Goal: Check status: Check status

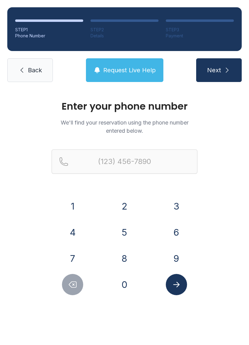
click at [124, 230] on button "5" at bounding box center [124, 232] width 21 height 21
click at [178, 236] on button "6" at bounding box center [176, 232] width 21 height 21
click at [81, 208] on button "1" at bounding box center [72, 206] width 21 height 21
click at [179, 206] on button "3" at bounding box center [176, 206] width 21 height 21
click at [126, 259] on button "8" at bounding box center [124, 258] width 21 height 21
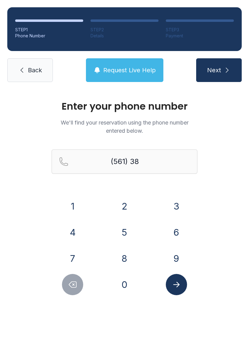
click at [127, 234] on button "5" at bounding box center [124, 232] width 21 height 21
click at [78, 208] on button "1" at bounding box center [72, 206] width 21 height 21
click at [173, 252] on button "9" at bounding box center [176, 258] width 21 height 21
click at [172, 230] on button "6" at bounding box center [176, 232] width 21 height 21
click at [129, 257] on button "8" at bounding box center [124, 258] width 21 height 21
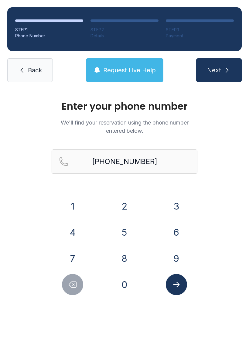
click at [182, 290] on button "Submit lookup form" at bounding box center [176, 284] width 21 height 21
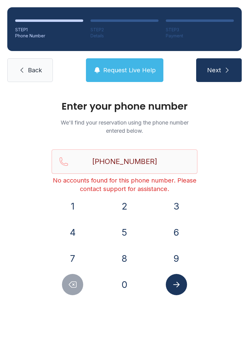
click at [75, 280] on icon "Delete number" at bounding box center [72, 284] width 9 height 9
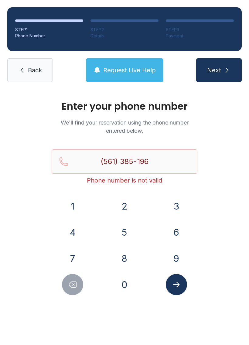
click at [80, 254] on button "7" at bounding box center [72, 258] width 21 height 21
click at [75, 261] on button "7" at bounding box center [72, 258] width 21 height 21
click at [74, 261] on button "7" at bounding box center [72, 258] width 21 height 21
click at [72, 262] on button "7" at bounding box center [72, 258] width 21 height 21
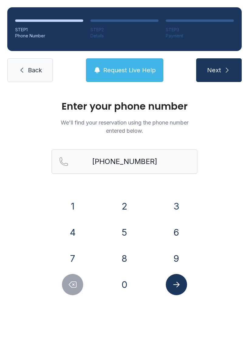
click at [77, 260] on button "7" at bounding box center [72, 258] width 21 height 21
click at [77, 284] on icon "Delete number" at bounding box center [72, 285] width 7 height 6
click at [76, 284] on icon "Delete number" at bounding box center [72, 285] width 7 height 6
click at [73, 281] on icon "Delete number" at bounding box center [72, 284] width 9 height 9
click at [73, 280] on icon "Delete number" at bounding box center [72, 284] width 9 height 9
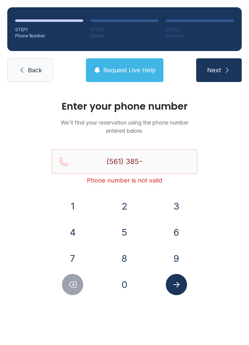
click at [74, 280] on button "Delete number" at bounding box center [72, 284] width 21 height 21
click at [74, 279] on button "Delete number" at bounding box center [72, 284] width 21 height 21
click at [68, 278] on button "Delete number" at bounding box center [72, 284] width 21 height 21
click at [125, 211] on button "2" at bounding box center [124, 206] width 21 height 21
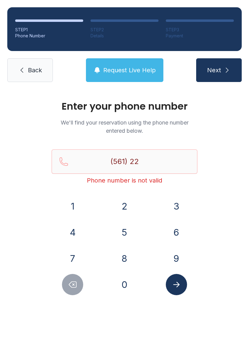
click at [127, 227] on button "5" at bounding box center [124, 232] width 21 height 21
click at [127, 285] on button "0" at bounding box center [124, 284] width 21 height 21
click at [129, 257] on button "8" at bounding box center [124, 258] width 21 height 21
click at [129, 279] on button "0" at bounding box center [124, 284] width 21 height 21
click at [83, 260] on button "7" at bounding box center [72, 258] width 21 height 21
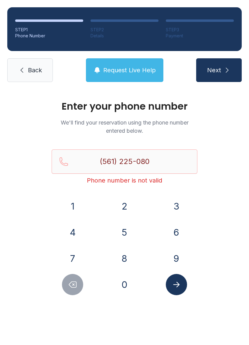
type input "[PHONE_NUMBER]"
click at [179, 286] on icon "Submit lookup form" at bounding box center [176, 284] width 9 height 9
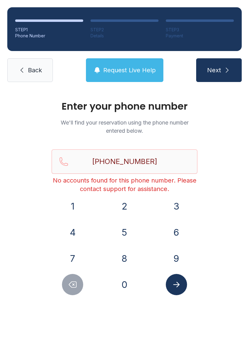
click at [44, 70] on link "Back" at bounding box center [30, 70] width 46 height 24
